Goal: Task Accomplishment & Management: Use online tool/utility

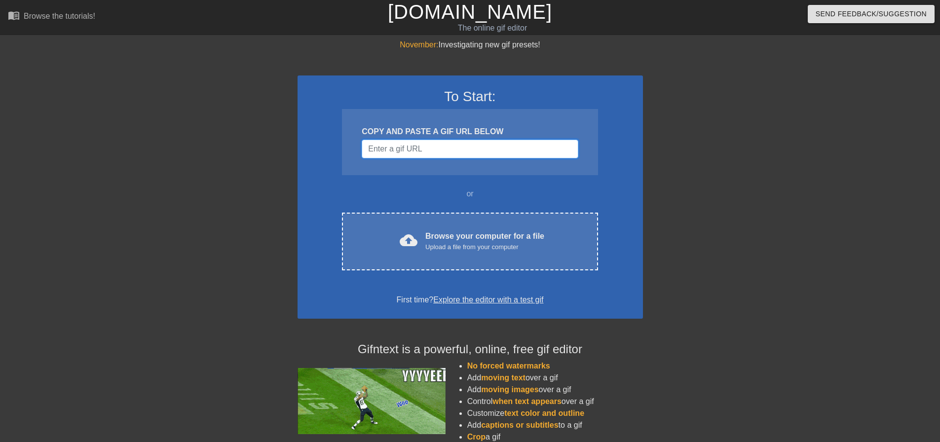
click at [376, 151] on input "Username" at bounding box center [470, 149] width 216 height 19
paste input "[URL][DOMAIN_NAME]"
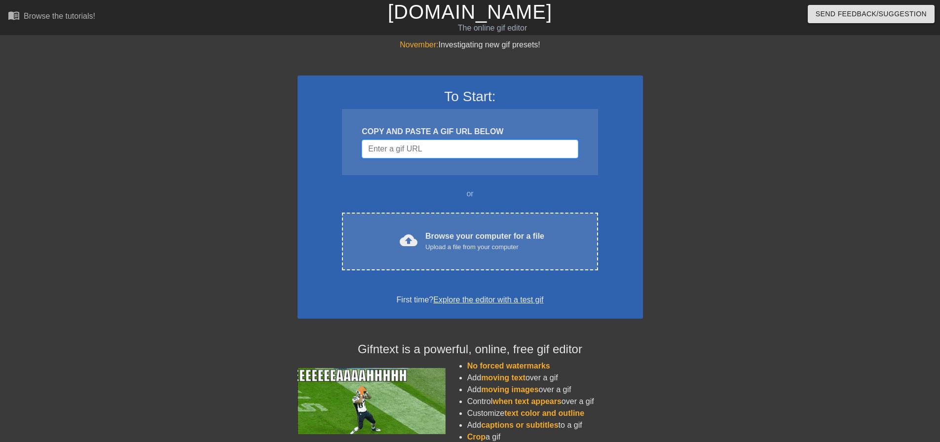
type input "[URL][DOMAIN_NAME]"
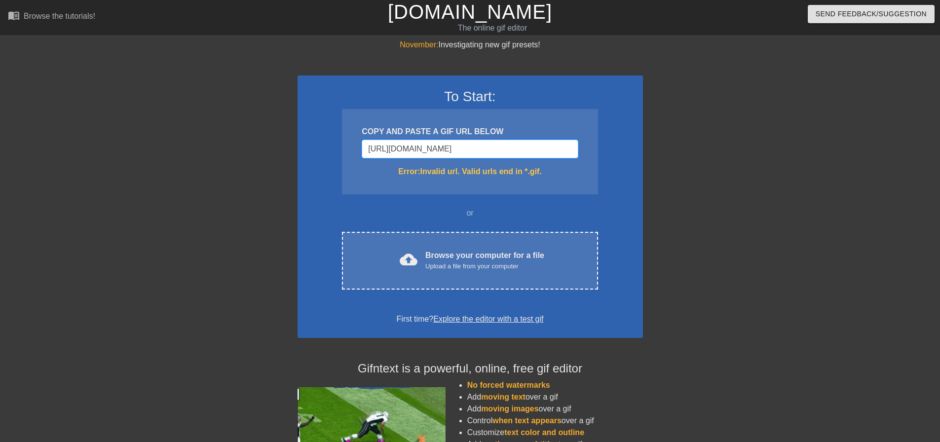
drag, startPoint x: 568, startPoint y: 149, endPoint x: 319, endPoint y: 153, distance: 249.3
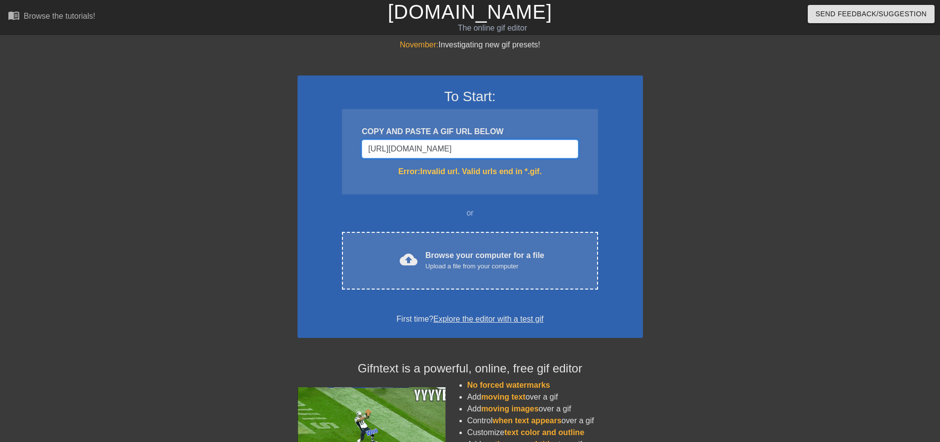
click at [319, 153] on div "To Start: COPY AND PASTE A GIF URL BELOW [URL][DOMAIN_NAME] Error: Invalid url.…" at bounding box center [471, 207] width 346 height 263
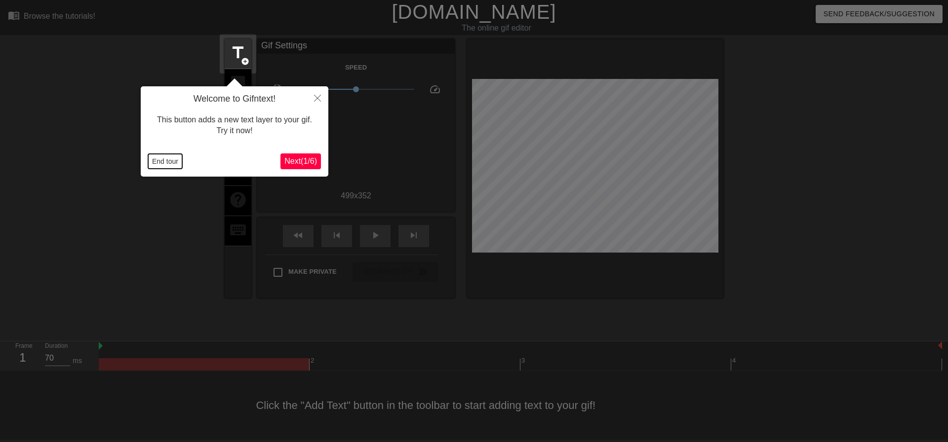
click at [171, 158] on button "End tour" at bounding box center [165, 161] width 34 height 15
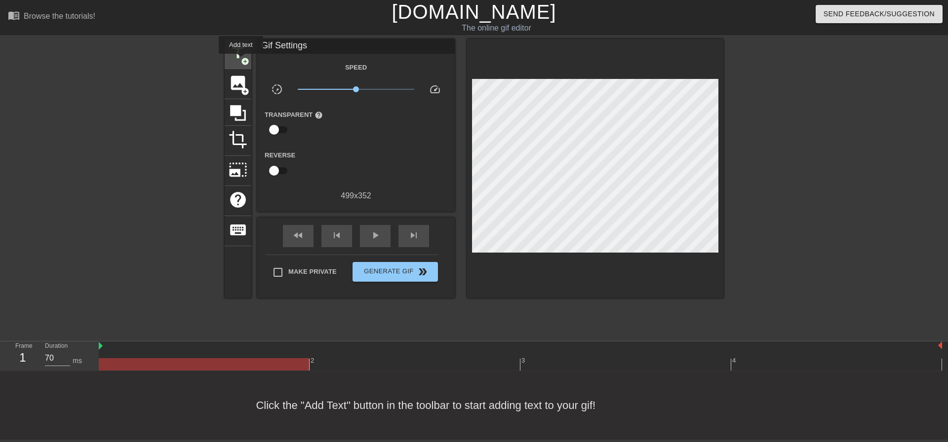
click at [241, 61] on span "add_circle" at bounding box center [245, 61] width 8 height 8
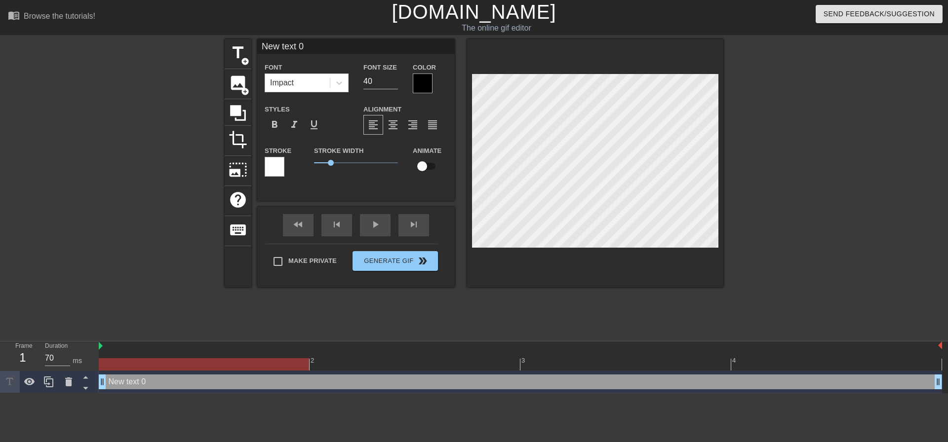
scroll to position [1, 2]
type input "S"
type textarea "S"
type input "St"
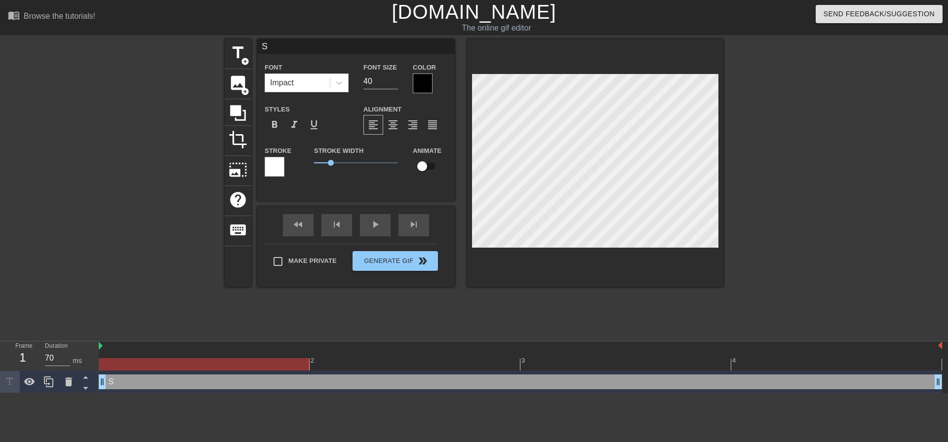
type textarea "St"
type input "Stu"
type textarea "Stu"
type input "Stuc"
type textarea "Stuc"
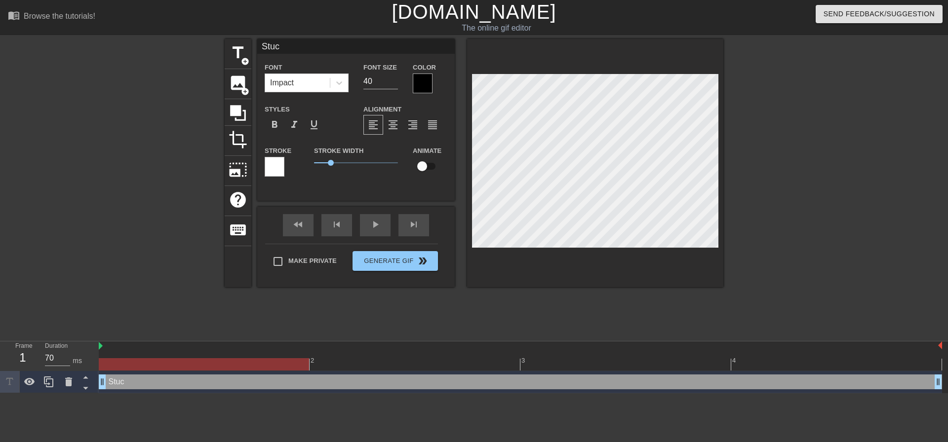
type input "Stuck"
type textarea "Stuck"
type input "Stuck"
type textarea "Stuck"
type input "Stuck i"
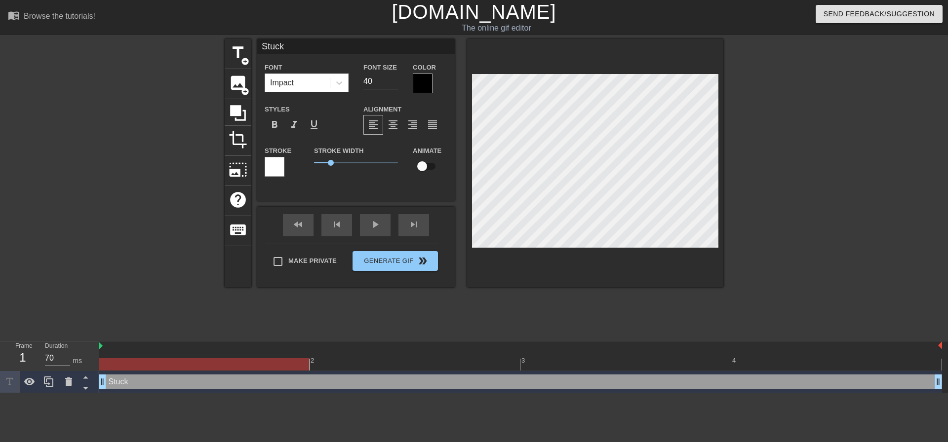
type textarea "Stuck i"
type input "Stuck in"
type textarea "Stuck in"
type input "Stuck in"
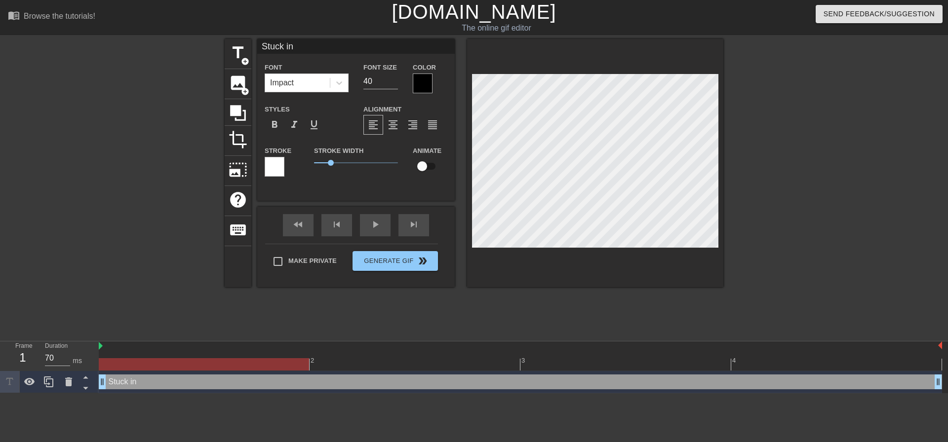
type textarea "Stuck in"
type input "Stuck in 3"
type textarea "Stuck in 3"
type input "Stuck in 36"
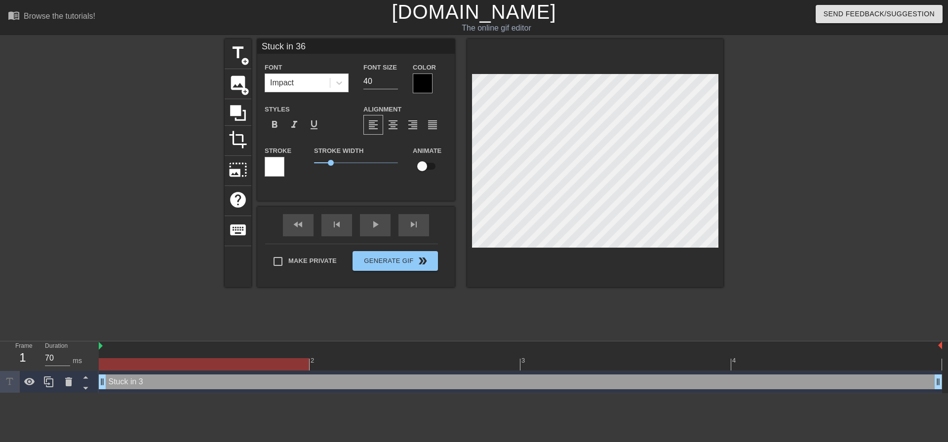
type textarea "Stuck in 36"
type input "Stuck in 360"
type textarea "Stuck in 360"
type input "Stuck in 360."
type textarea "Stuck in 360."
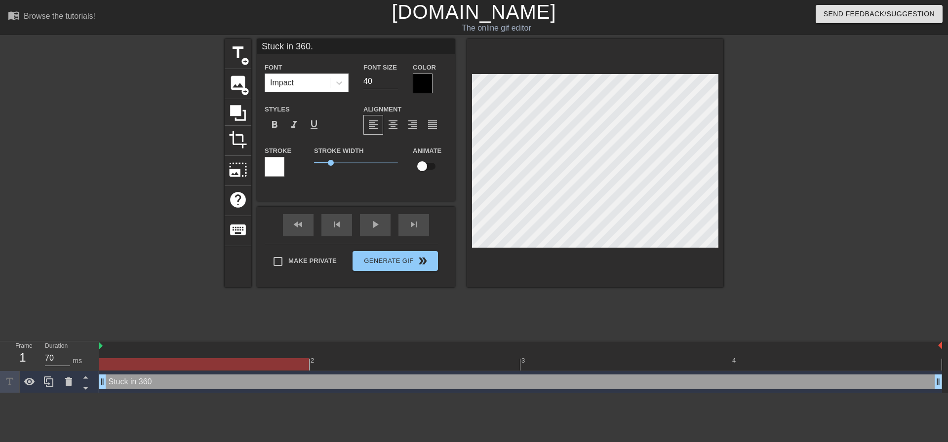
type input "Stuck in 360."
type textarea "Stuck in 360."
type input "Stuck in 360. S"
type textarea "Stuck in 360. S"
type input "Stuck in 360. Sn"
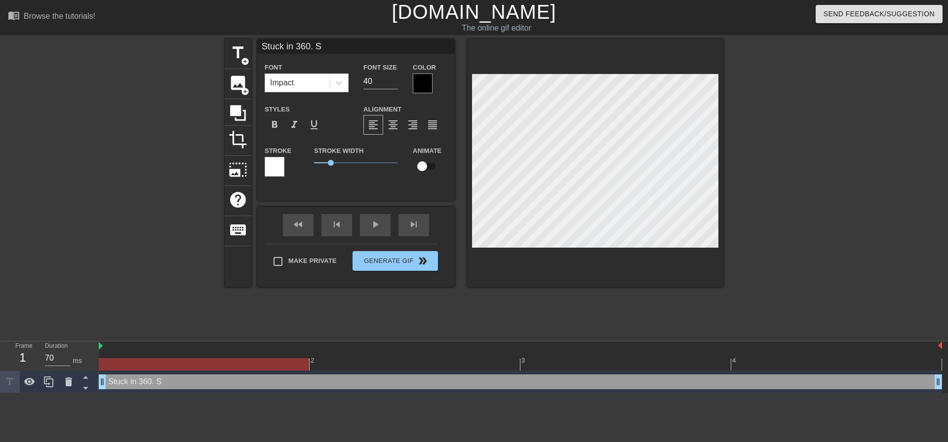
type textarea "Stuck in 360. Sn"
type input "Stuck in 360. Sne"
type textarea "Stuck in 360. Sne"
type input "Stuck in 360. Sn"
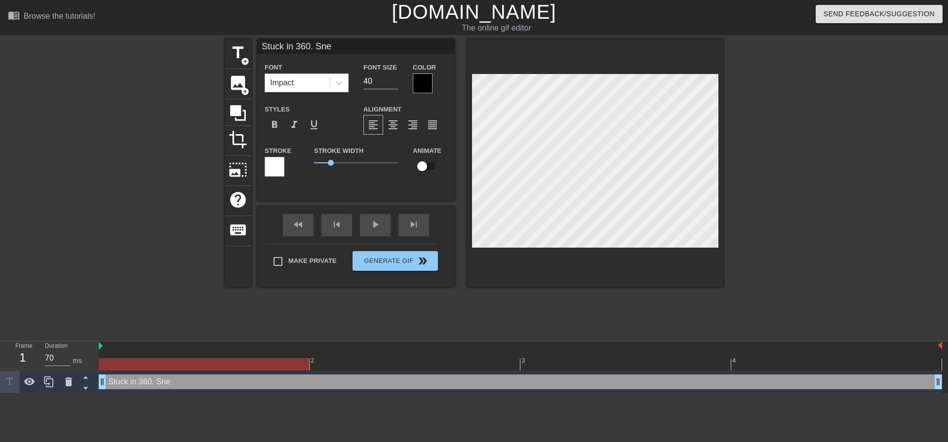
type textarea "Stuck in 360. Sn"
type input "Stuck in 360. S"
type textarea "Stuck in 360. S"
type input "Stuck in 360. Se"
type textarea "Stuck in 360. Se"
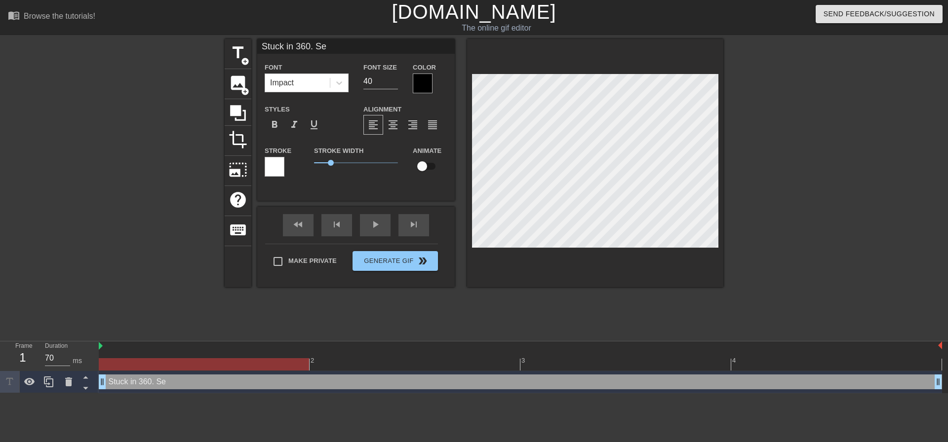
type input "Stuck in 360. Sen"
type textarea "Stuck in 360. Sen"
type input "Stuck in 360. Send"
type textarea "Stuck in 360. Send"
type input "Stuck in 360. Send"
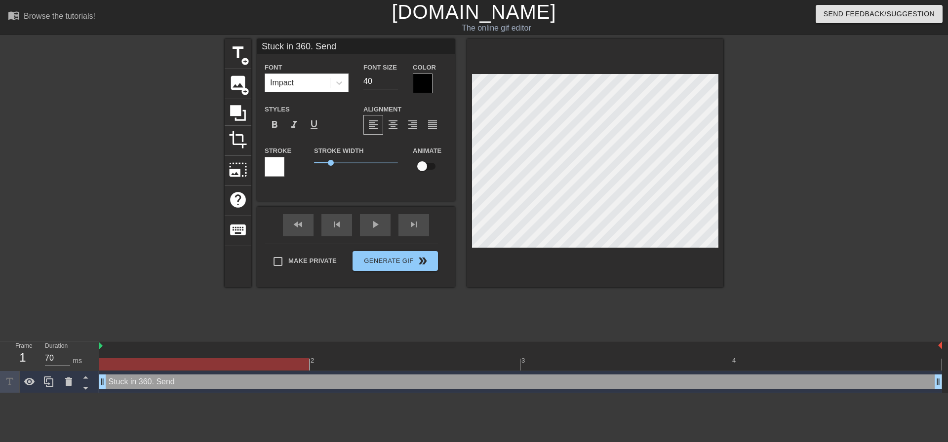
type textarea "Stuck in 360. Send"
type input "Stuck in 360. Send H"
type textarea "Stuck in 360. Send H"
type input "Stuck in 360. Send He"
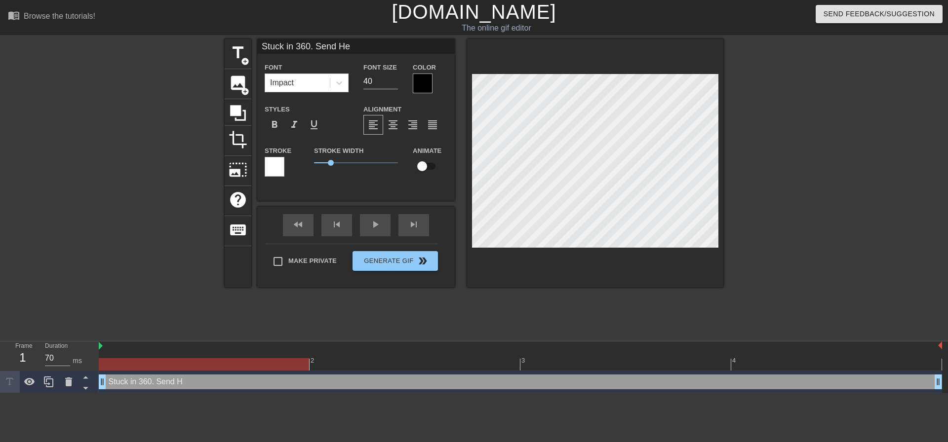
type textarea "Stuck in 360. Send He"
type input "Stuck in 360. Send H"
type textarea "Stuck in 360. Send H"
type input "Stuck in 360. Send"
type textarea "Stuck in 360. Send"
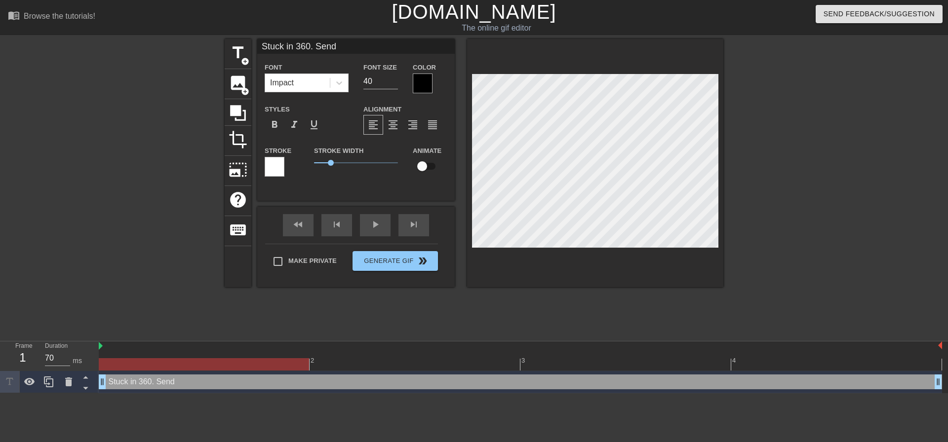
type input "Stuck in 360. Send h"
type textarea "Stuck in 360. Send h"
type input "Stuck in 360. Send he"
type textarea "Stuck in 360. Send he"
type input "Stuck in 360. Send hel"
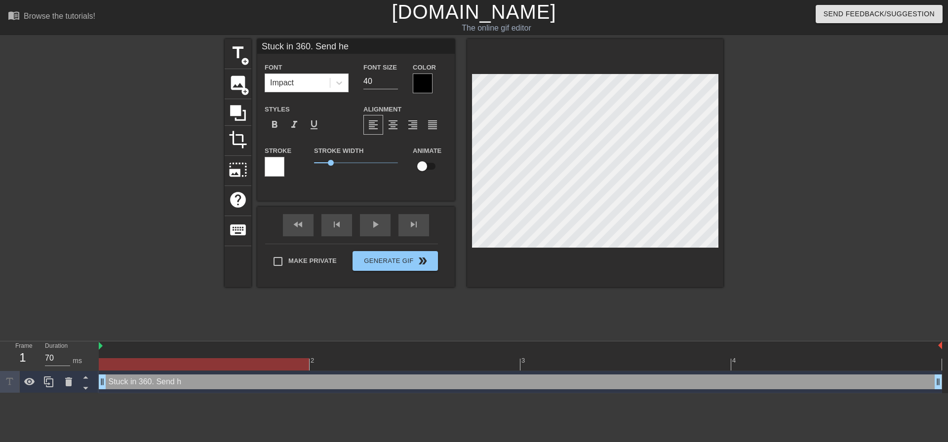
type textarea "Stuck in 360. Send hel"
type input "Stuck in 360. Send help"
type textarea "Stuck in 360. Send help"
type input "Stuck in 360. Send help."
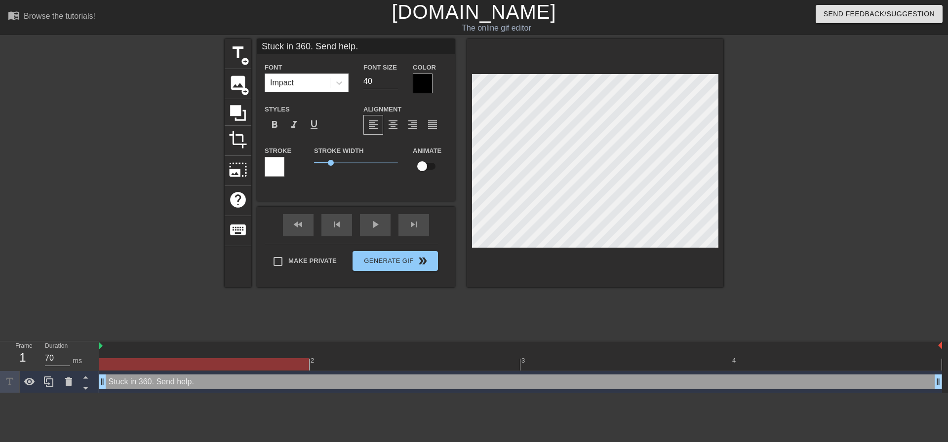
type textarea "Stuck in 360. Send help."
click at [424, 86] on div at bounding box center [423, 84] width 20 height 20
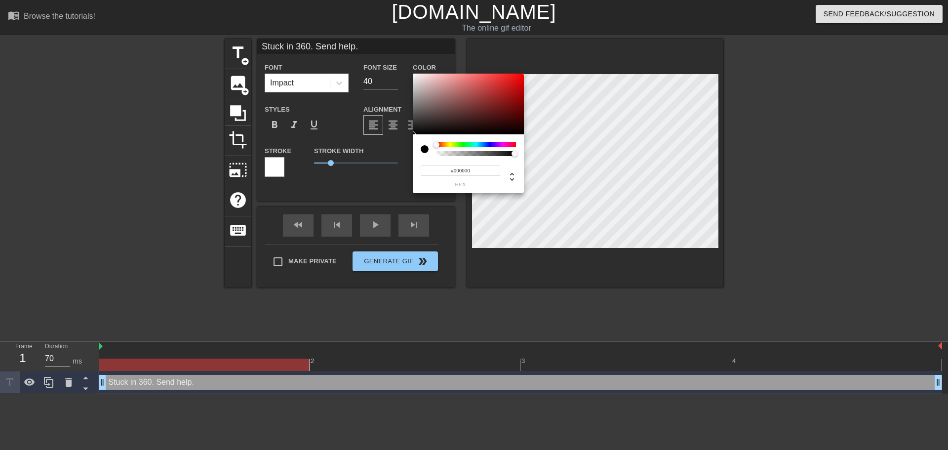
type input "0"
drag, startPoint x: 515, startPoint y: 153, endPoint x: 401, endPoint y: 157, distance: 114.1
click at [401, 157] on div "0 r 0 g 0 b 0 a" at bounding box center [474, 225] width 948 height 450
type input "1"
click at [521, 154] on div "0 r 0 g 0 b 1 a" at bounding box center [468, 163] width 111 height 59
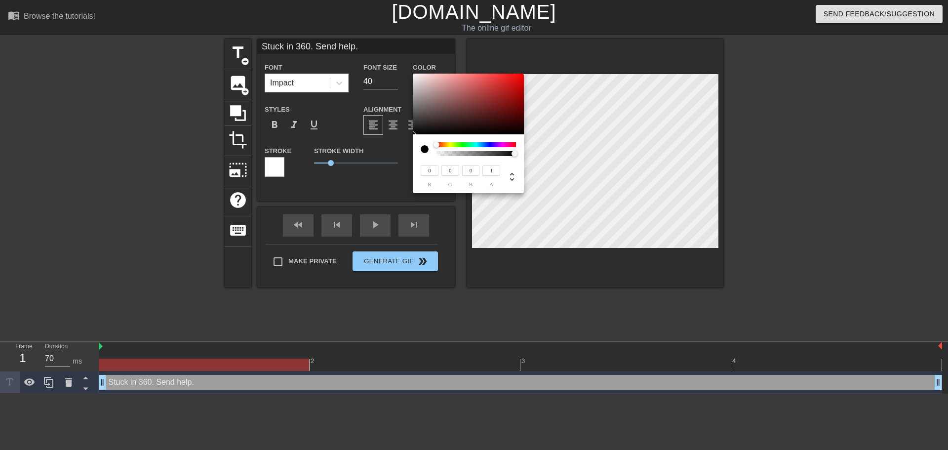
click at [425, 150] on div at bounding box center [425, 149] width 8 height 8
drag, startPoint x: 438, startPoint y: 146, endPoint x: 429, endPoint y: 146, distance: 9.4
click at [429, 146] on div at bounding box center [468, 149] width 95 height 14
type input "9"
type input "2"
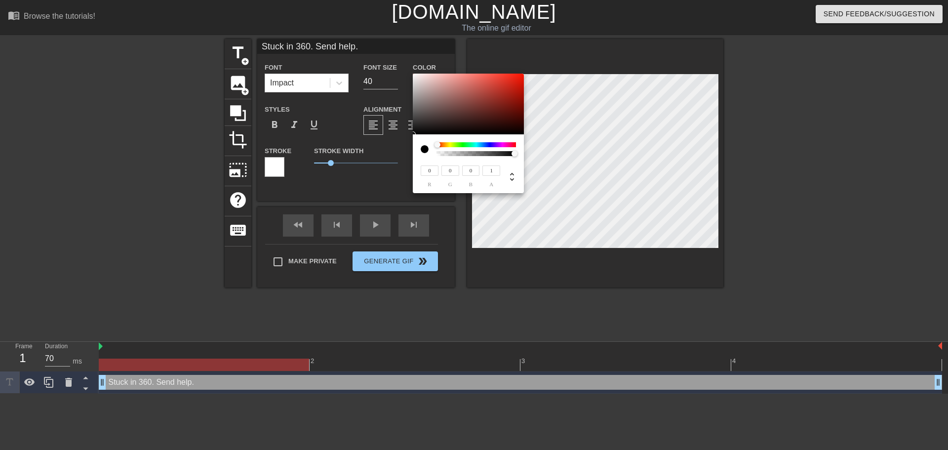
type input "1"
type input "13"
type input "3"
type input "79"
type input "78"
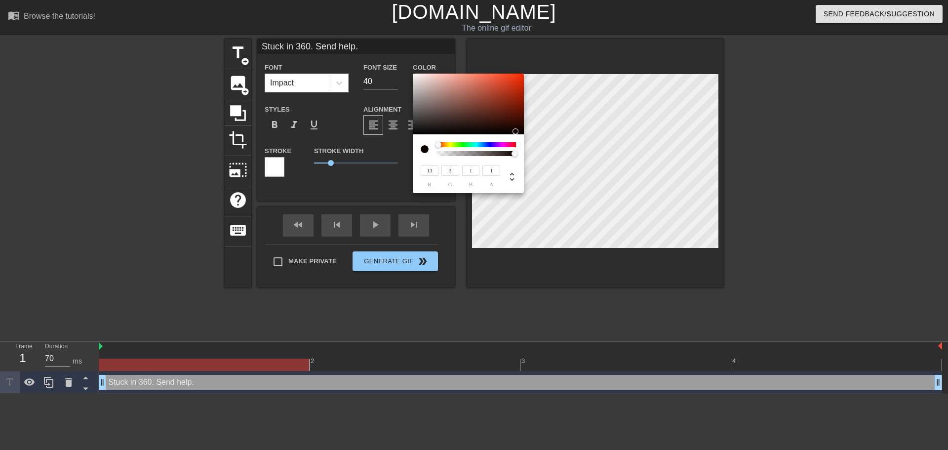
type input "77"
type input "159"
type input "157"
type input "156"
type input "213"
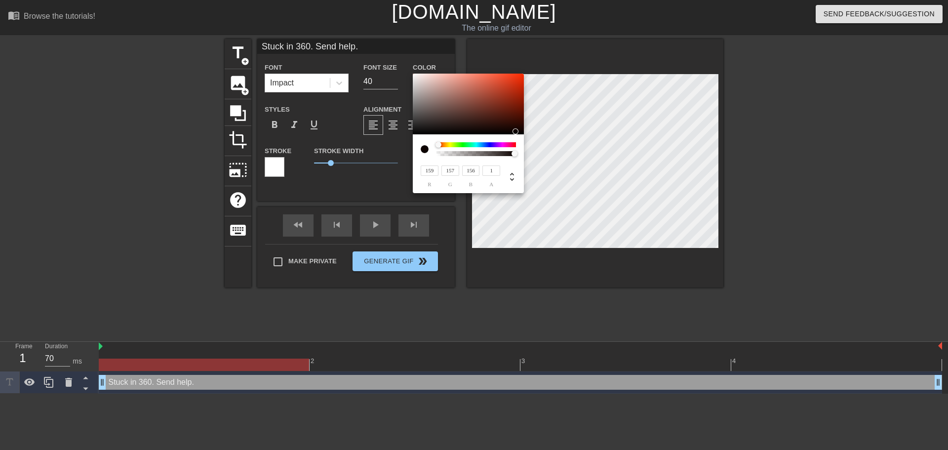
type input "208"
type input "206"
type input "242"
type input "236"
type input "234"
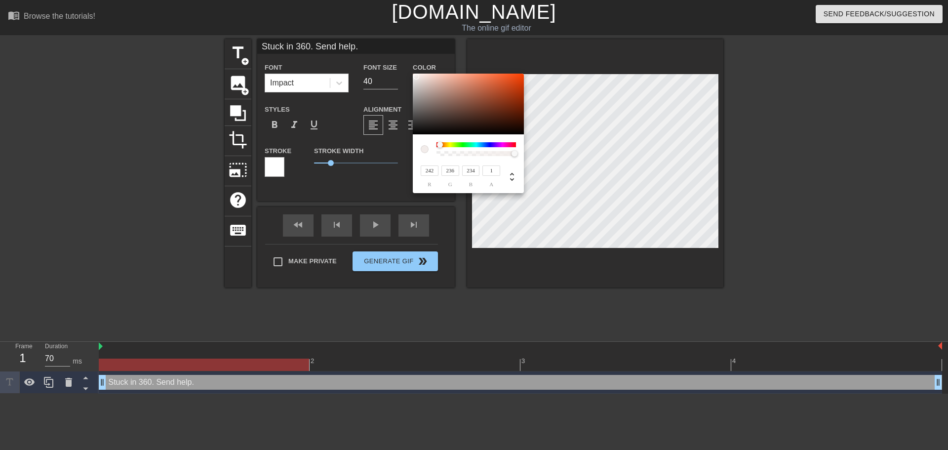
type input "252"
type input "246"
type input "244"
type input "255"
type input "251"
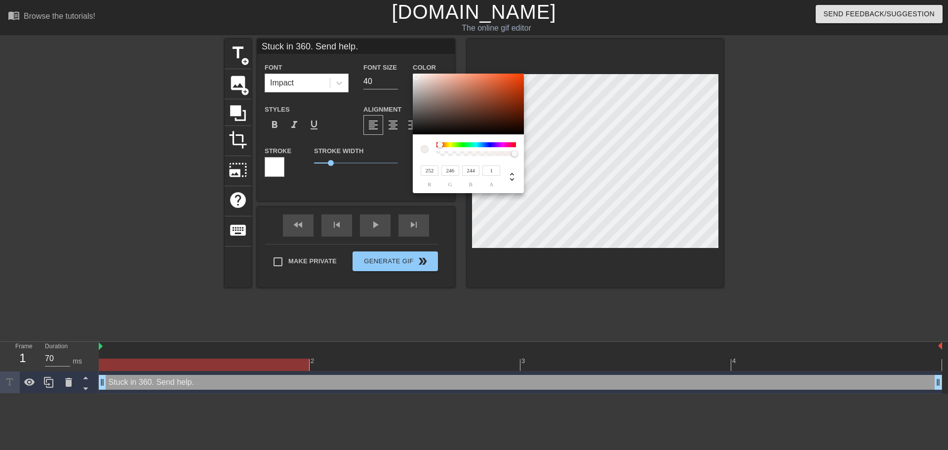
type input "249"
type input "252"
type input "250"
type input "253"
type input "252"
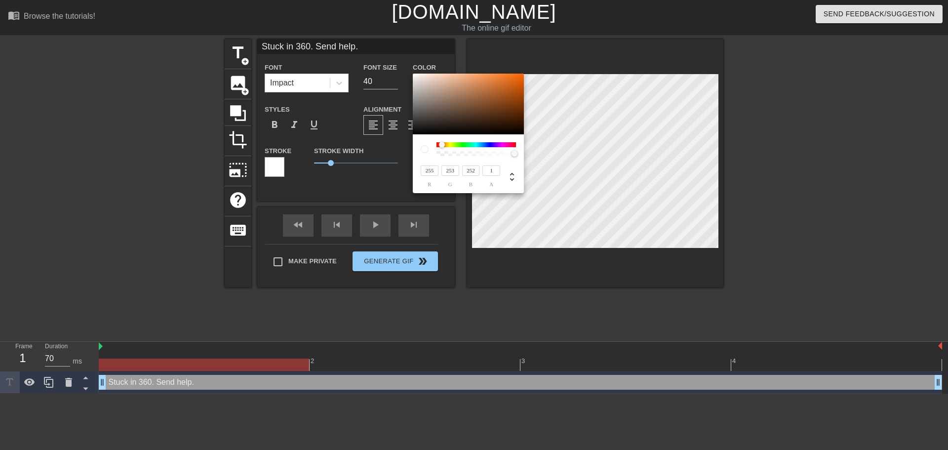
type input "104"
type input "28"
type input "255"
drag, startPoint x: 414, startPoint y: 132, endPoint x: 408, endPoint y: 69, distance: 64.0
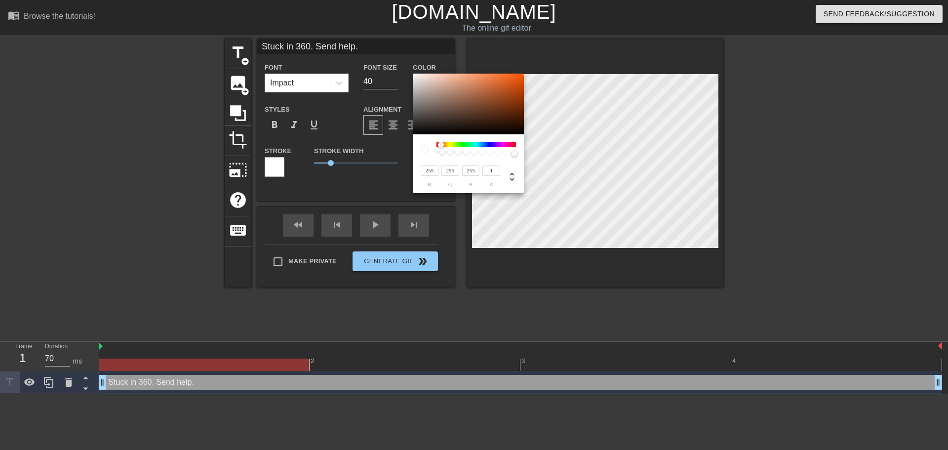
click at [408, 69] on div "255 r 255 g 255 b 1 a" at bounding box center [474, 225] width 948 height 450
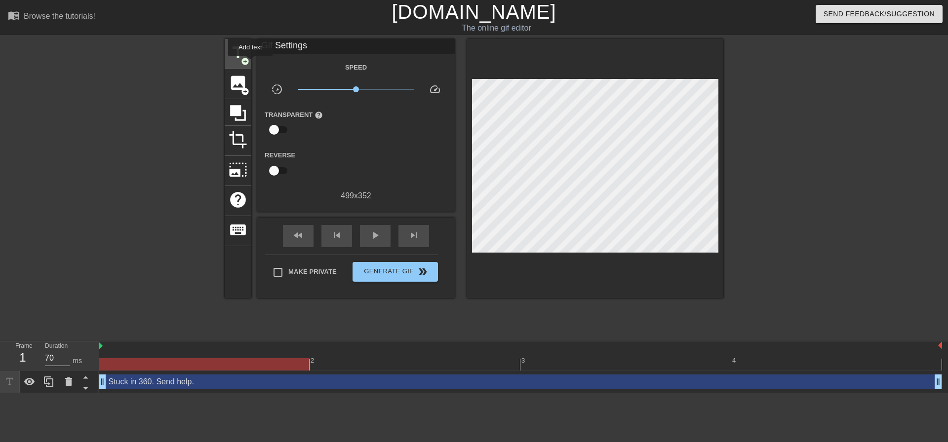
click at [241, 53] on span "title" at bounding box center [238, 52] width 19 height 19
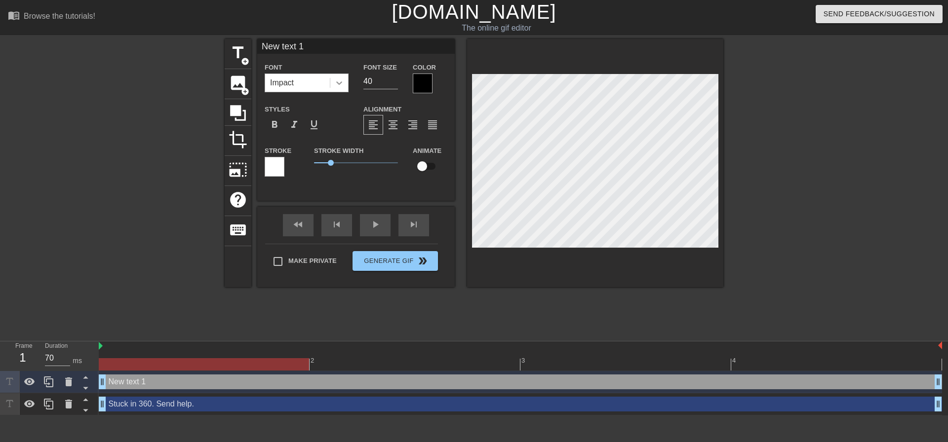
click at [340, 82] on icon at bounding box center [339, 83] width 10 height 10
click at [63, 385] on icon at bounding box center [69, 382] width 12 height 12
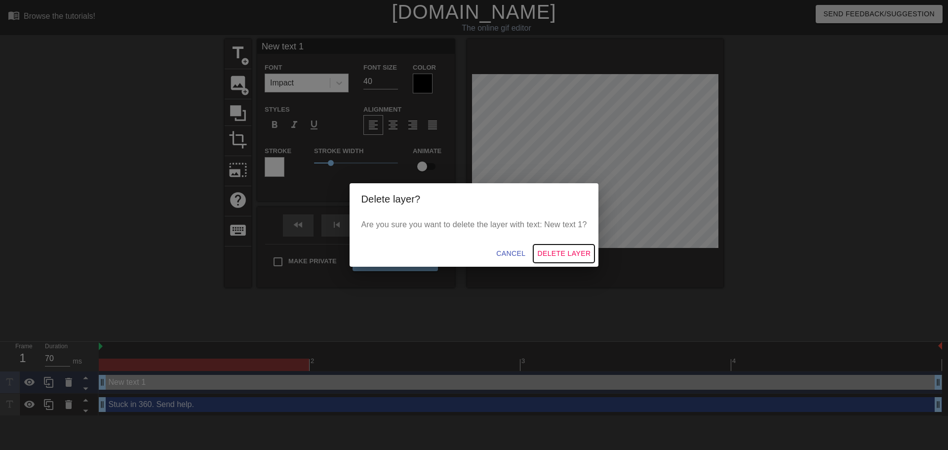
click at [548, 253] on span "Delete Layer" at bounding box center [563, 253] width 53 height 12
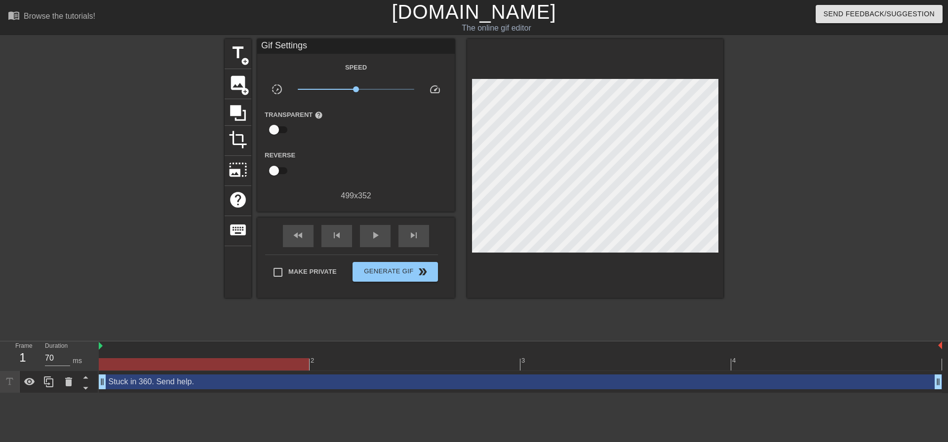
click at [155, 384] on div "Stuck in 360. Send help. drag_handle drag_handle" at bounding box center [520, 382] width 843 height 15
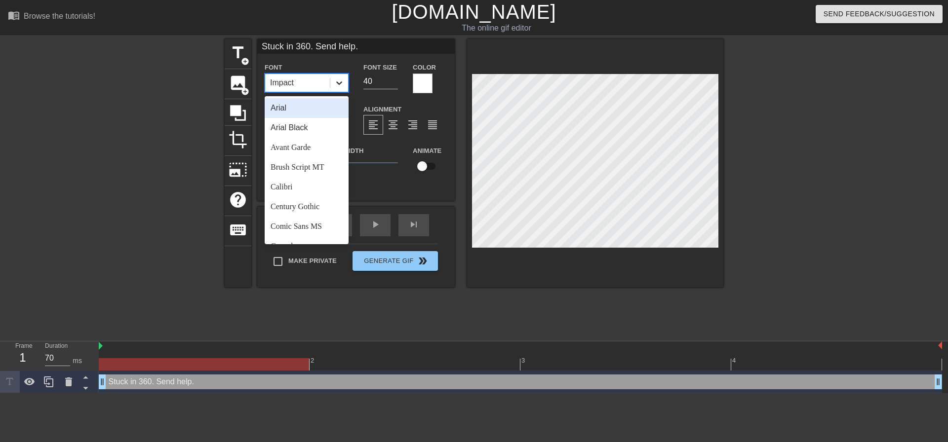
click at [339, 83] on icon at bounding box center [339, 82] width 6 height 3
click at [302, 149] on div "Avant Garde" at bounding box center [307, 148] width 84 height 20
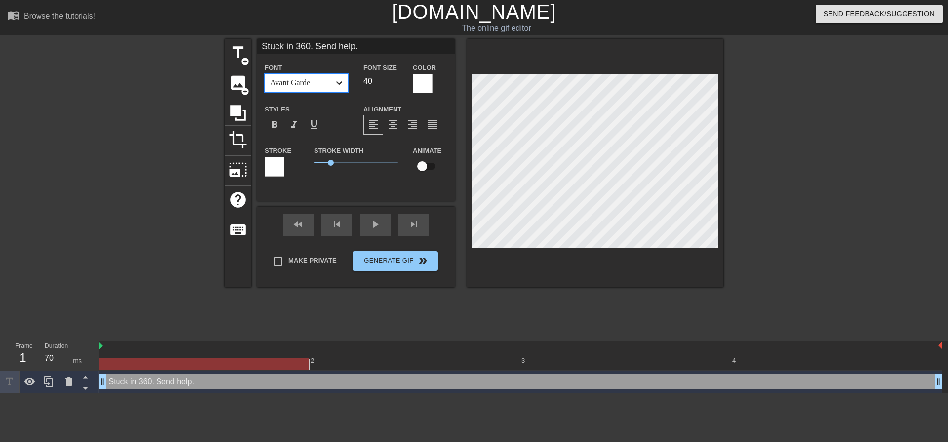
click at [335, 82] on icon at bounding box center [339, 83] width 10 height 10
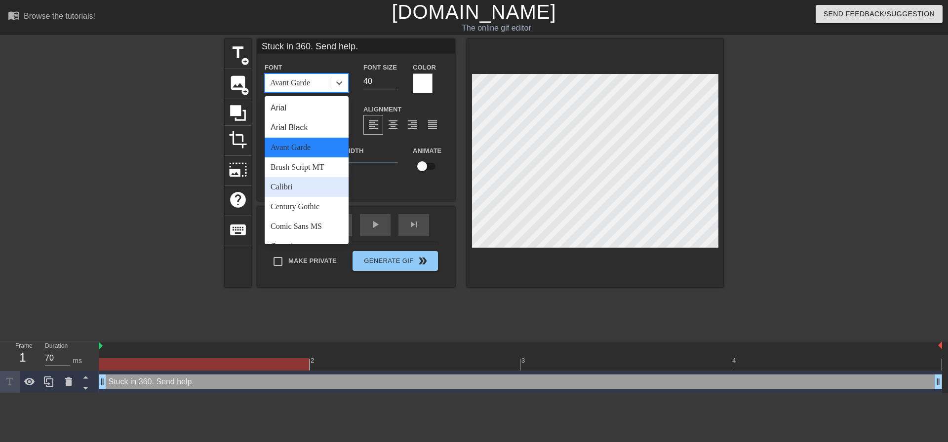
click at [297, 182] on div "Calibri" at bounding box center [307, 187] width 84 height 20
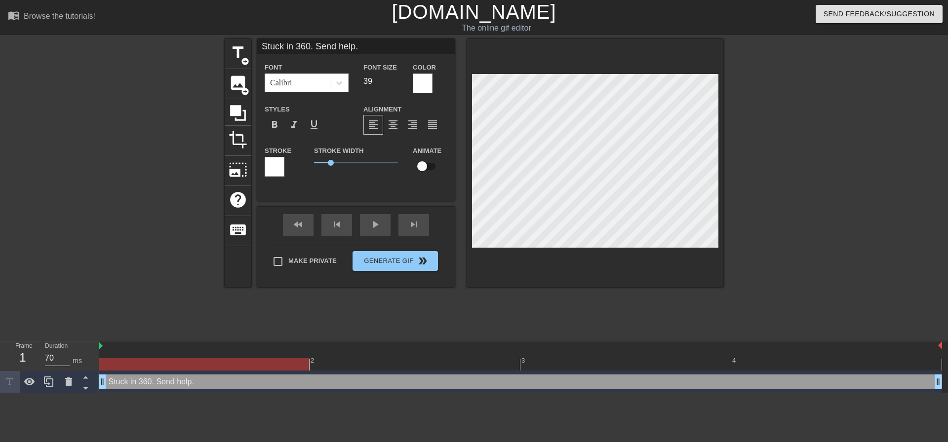
click at [394, 81] on input "39" at bounding box center [380, 82] width 35 height 16
click at [394, 81] on input "38" at bounding box center [380, 82] width 35 height 16
click at [394, 81] on input "37" at bounding box center [380, 82] width 35 height 16
click at [394, 81] on input "36" at bounding box center [380, 82] width 35 height 16
type input "35"
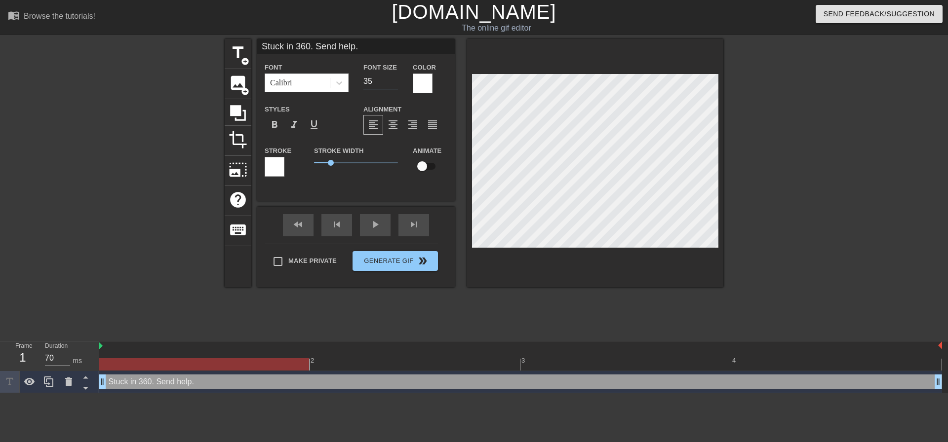
click at [394, 81] on input "35" at bounding box center [380, 82] width 35 height 16
click at [342, 82] on icon at bounding box center [339, 82] width 6 height 3
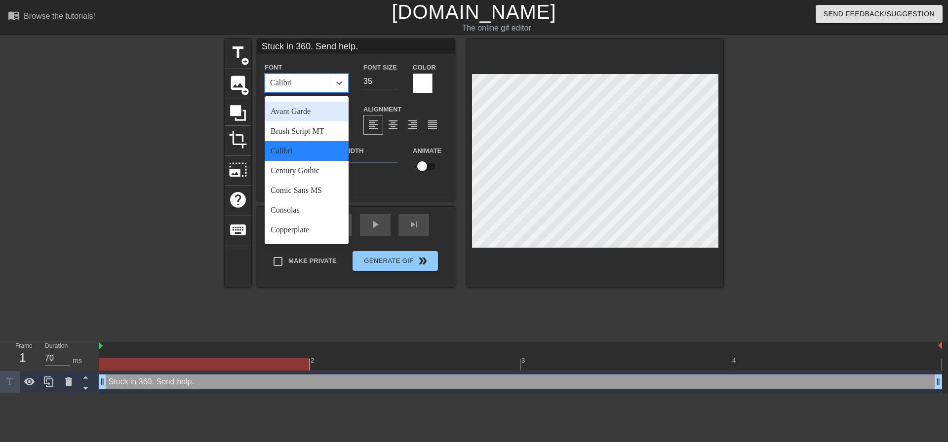
scroll to position [148, 0]
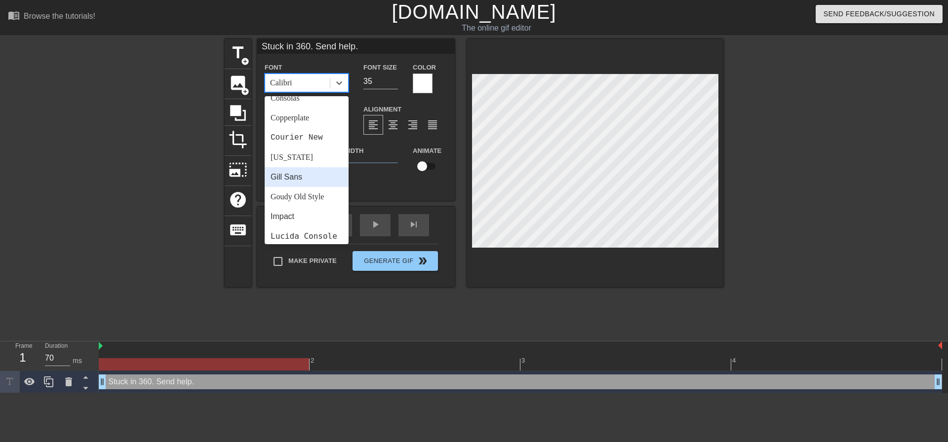
click at [298, 179] on div "Gill Sans" at bounding box center [307, 177] width 84 height 20
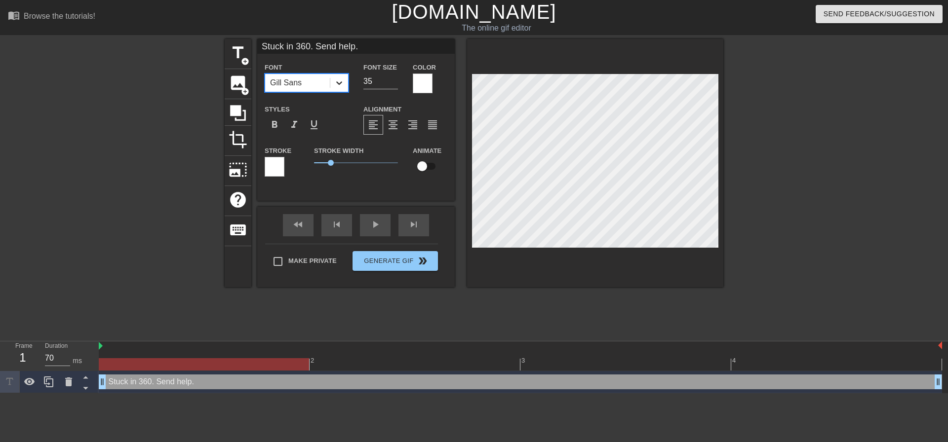
click at [337, 81] on icon at bounding box center [339, 83] width 10 height 10
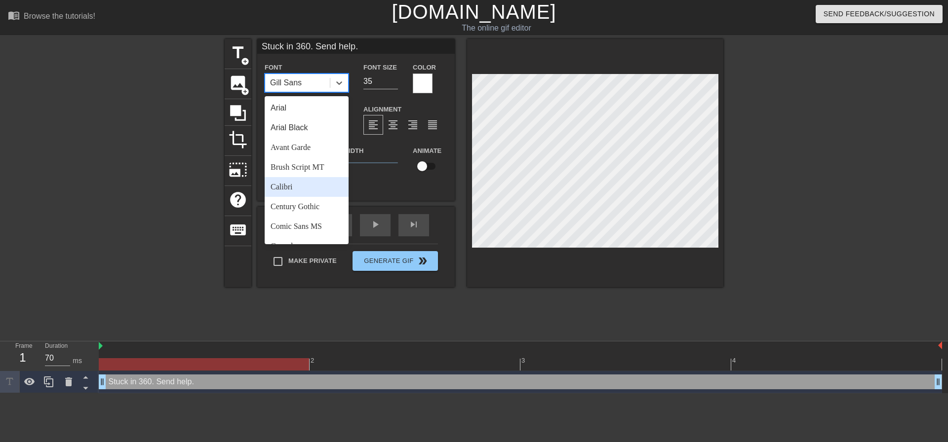
click at [301, 184] on div "Calibri" at bounding box center [307, 187] width 84 height 20
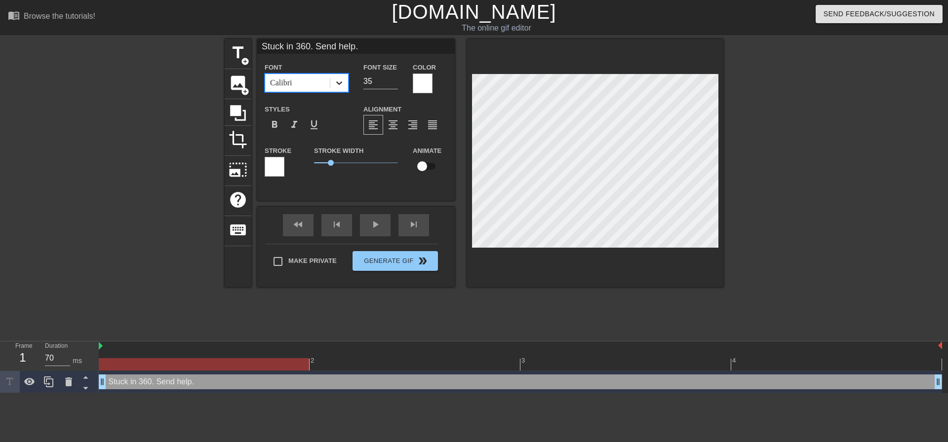
click at [343, 80] on icon at bounding box center [339, 83] width 10 height 10
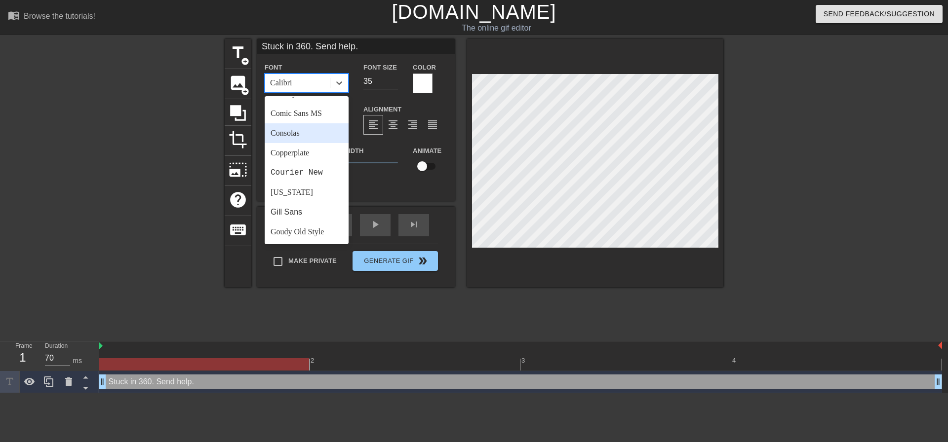
scroll to position [99, 0]
click at [305, 134] on div "Comic Sans MS" at bounding box center [307, 128] width 84 height 20
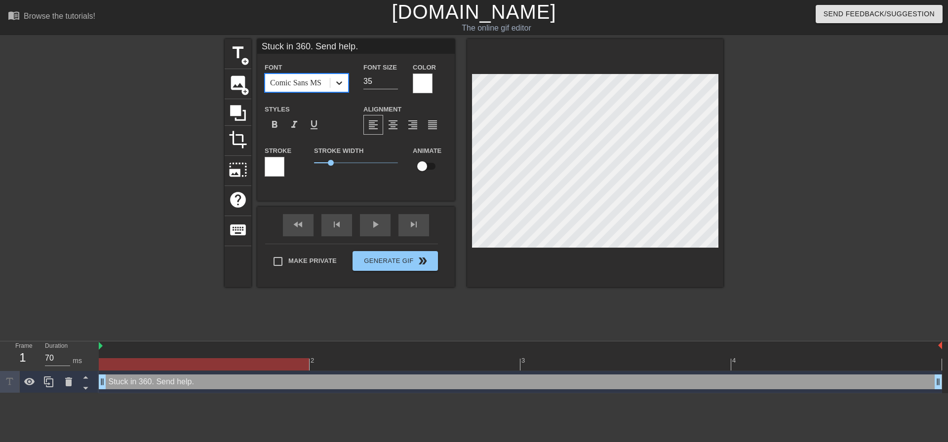
click at [342, 79] on icon at bounding box center [339, 83] width 10 height 10
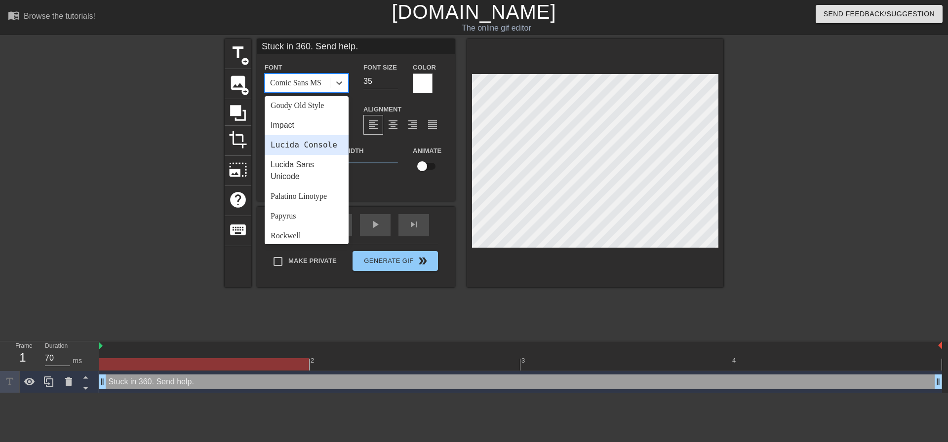
scroll to position [296, 0]
click at [313, 169] on div "Papyrus" at bounding box center [307, 160] width 84 height 20
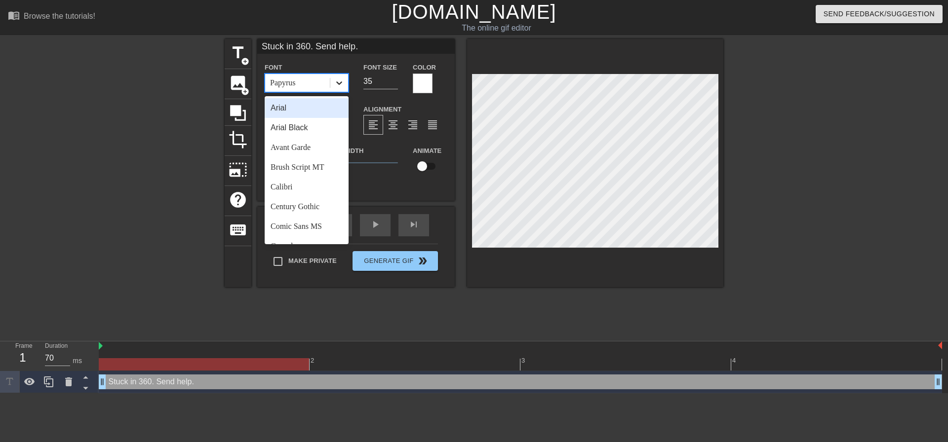
click at [337, 84] on icon at bounding box center [339, 83] width 10 height 10
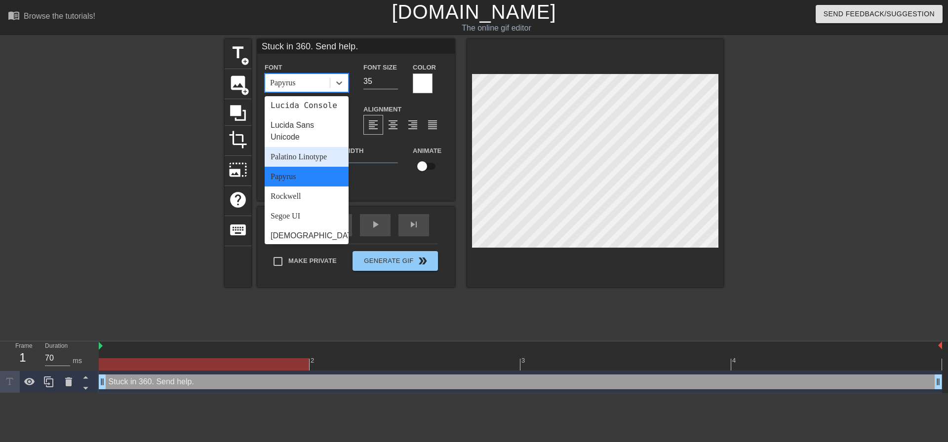
scroll to position [353, 0]
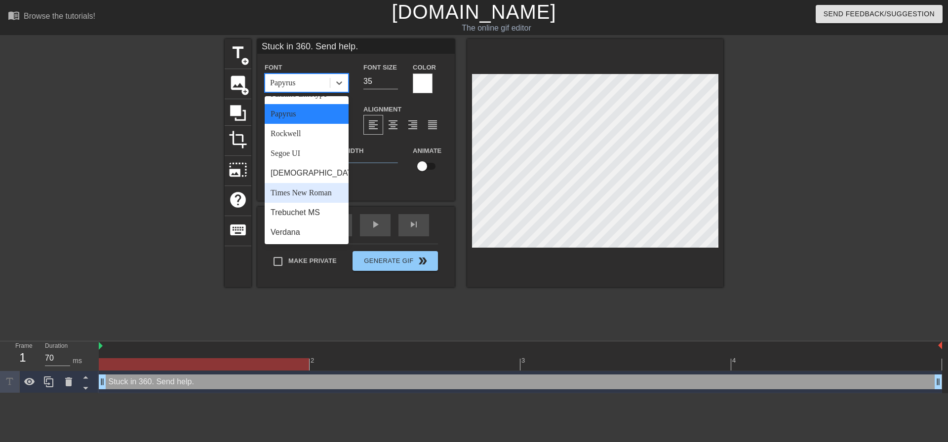
click at [313, 197] on div "Times New Roman" at bounding box center [307, 193] width 84 height 20
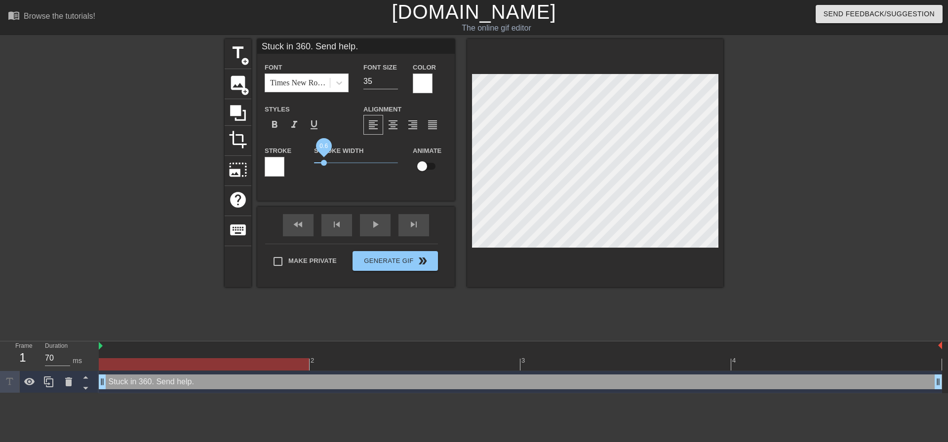
click at [324, 161] on span "0.6" at bounding box center [324, 163] width 6 height 6
click at [320, 162] on span "0.4" at bounding box center [321, 163] width 6 height 6
drag, startPoint x: 322, startPoint y: 164, endPoint x: 310, endPoint y: 163, distance: 11.9
click at [310, 163] on div "Stroke Width 0" at bounding box center [356, 165] width 99 height 41
click at [424, 165] on input "checkbox" at bounding box center [422, 166] width 56 height 19
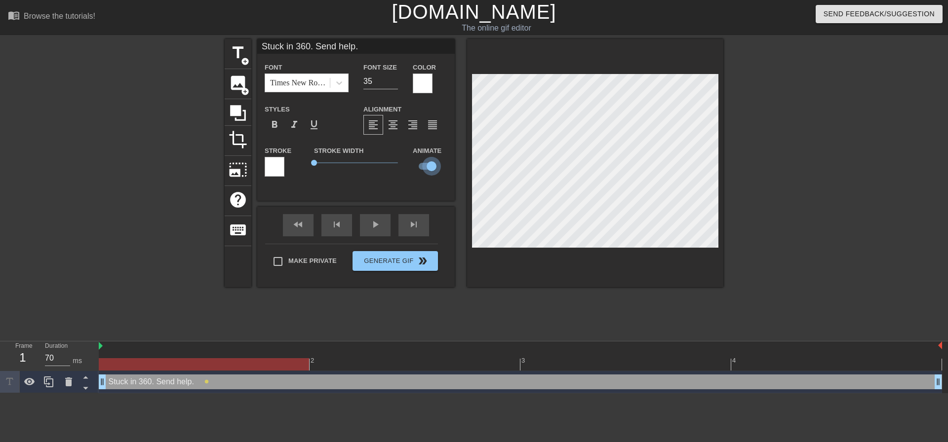
click at [431, 165] on input "checkbox" at bounding box center [431, 166] width 56 height 19
checkbox input "false"
click at [281, 261] on input "Make Private" at bounding box center [278, 261] width 21 height 21
checkbox input "true"
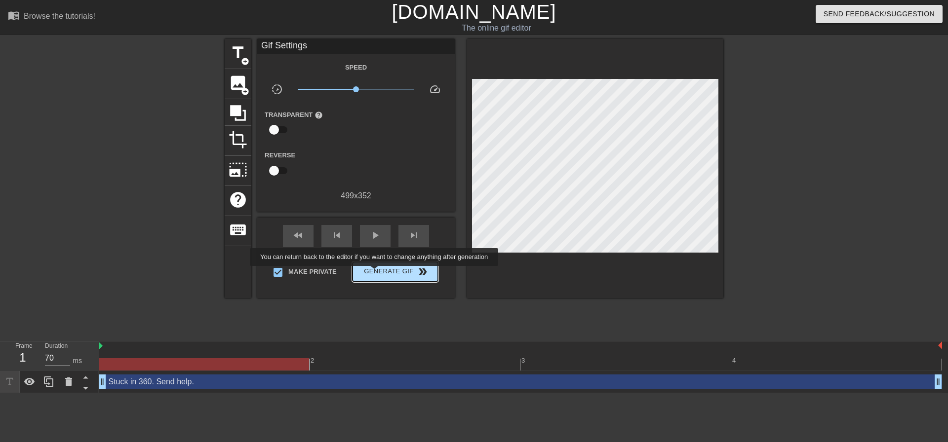
click at [375, 273] on span "Generate Gif double_arrow" at bounding box center [395, 272] width 78 height 12
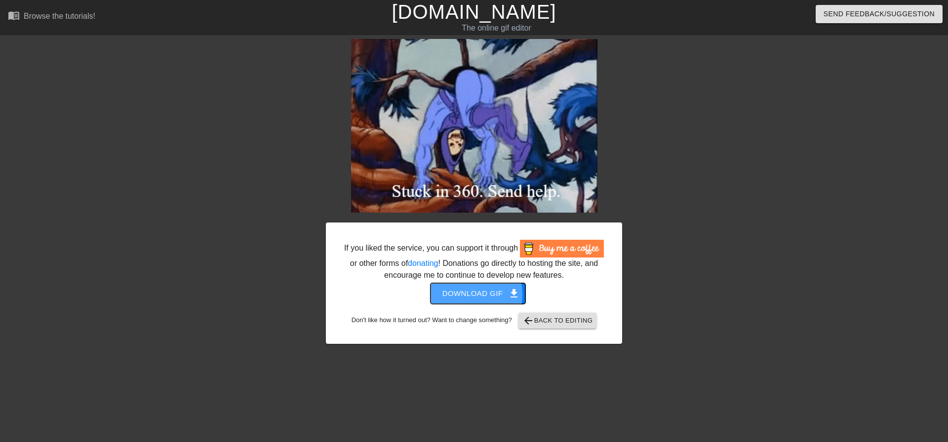
click at [468, 295] on span "Download gif get_app" at bounding box center [478, 293] width 72 height 13
